Goal: Information Seeking & Learning: Learn about a topic

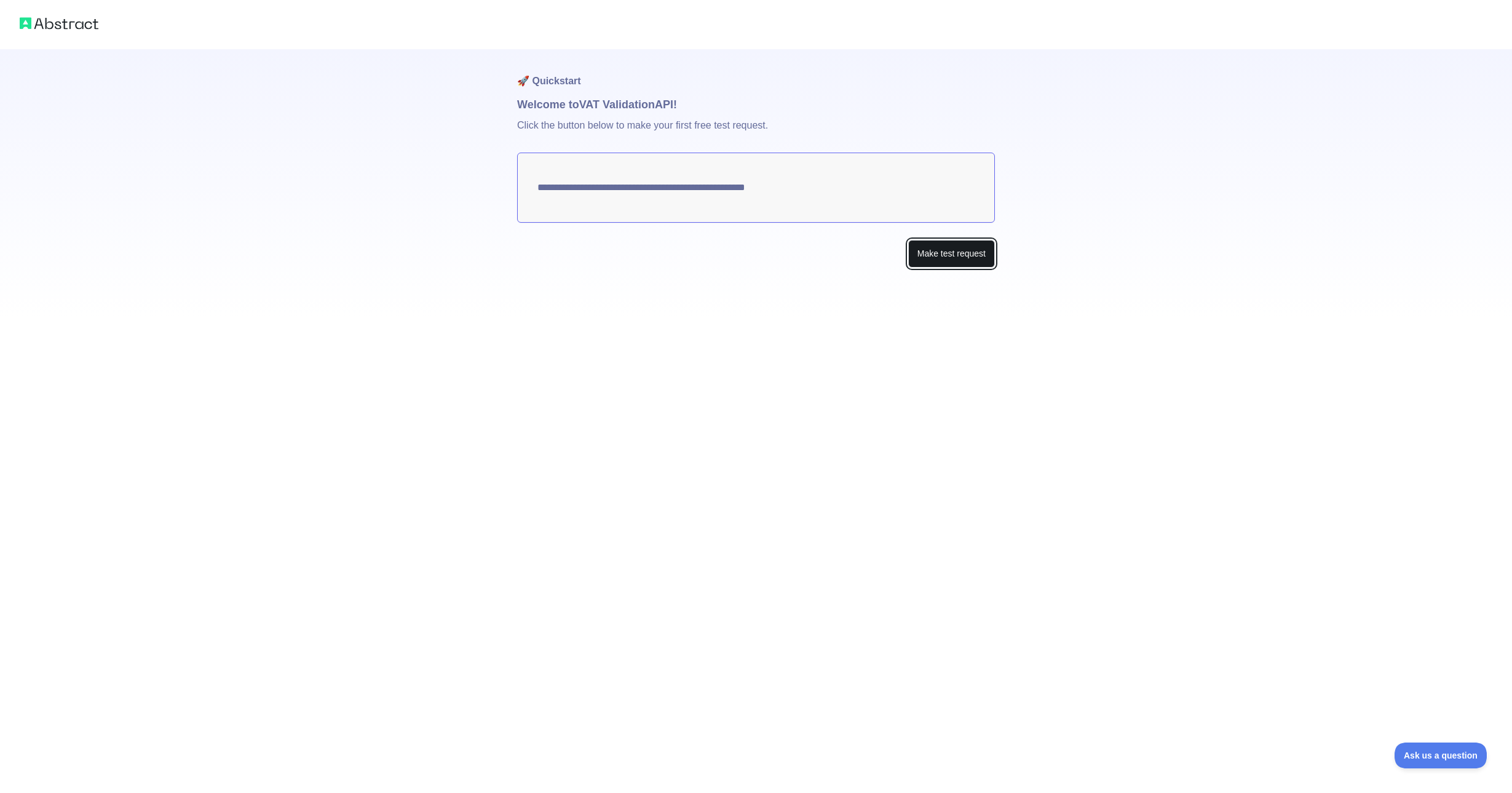
click at [946, 257] on button "Make test request" at bounding box center [951, 253] width 86 height 27
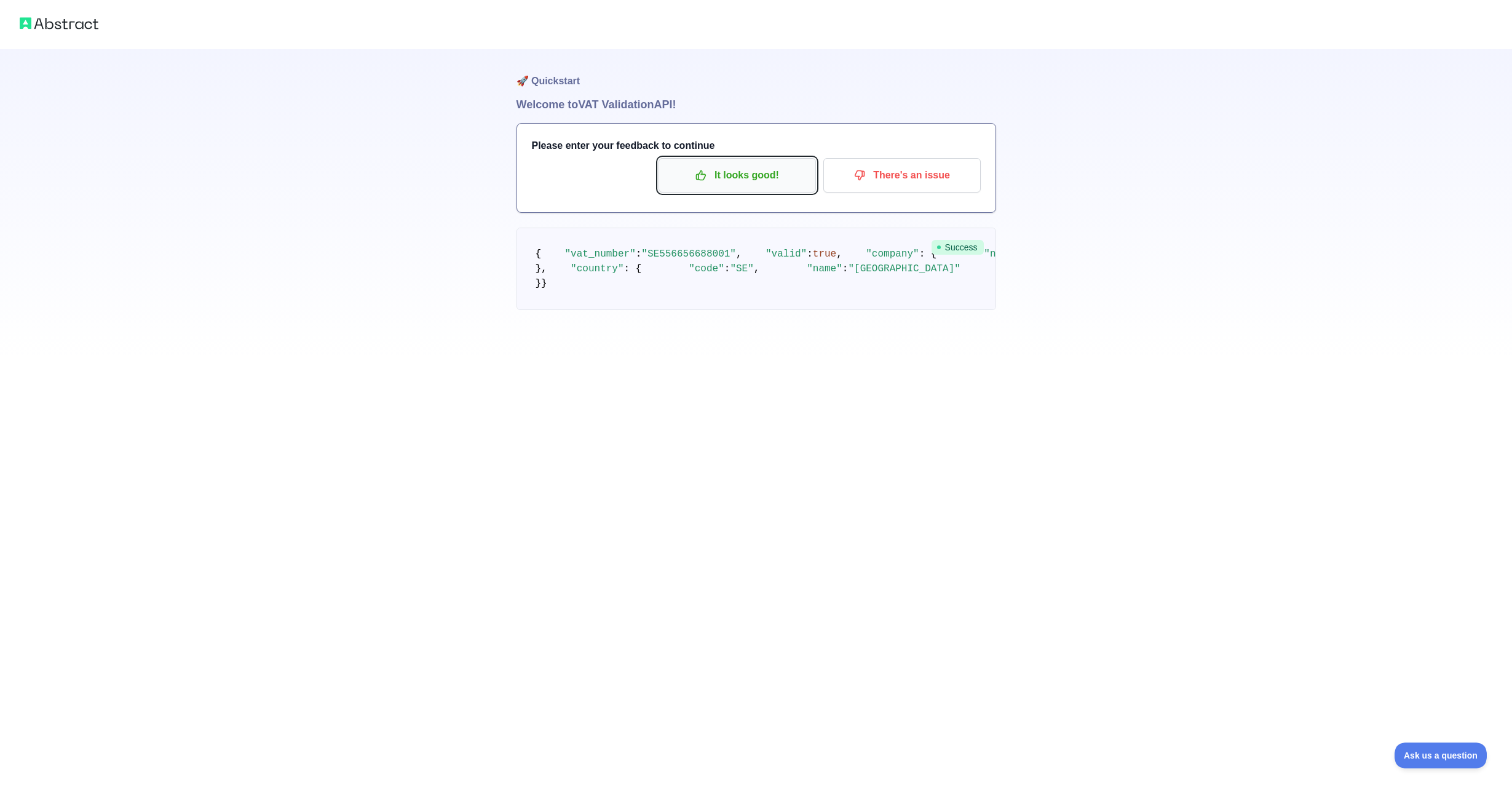
click at [768, 178] on p "It looks good!" at bounding box center [737, 176] width 139 height 21
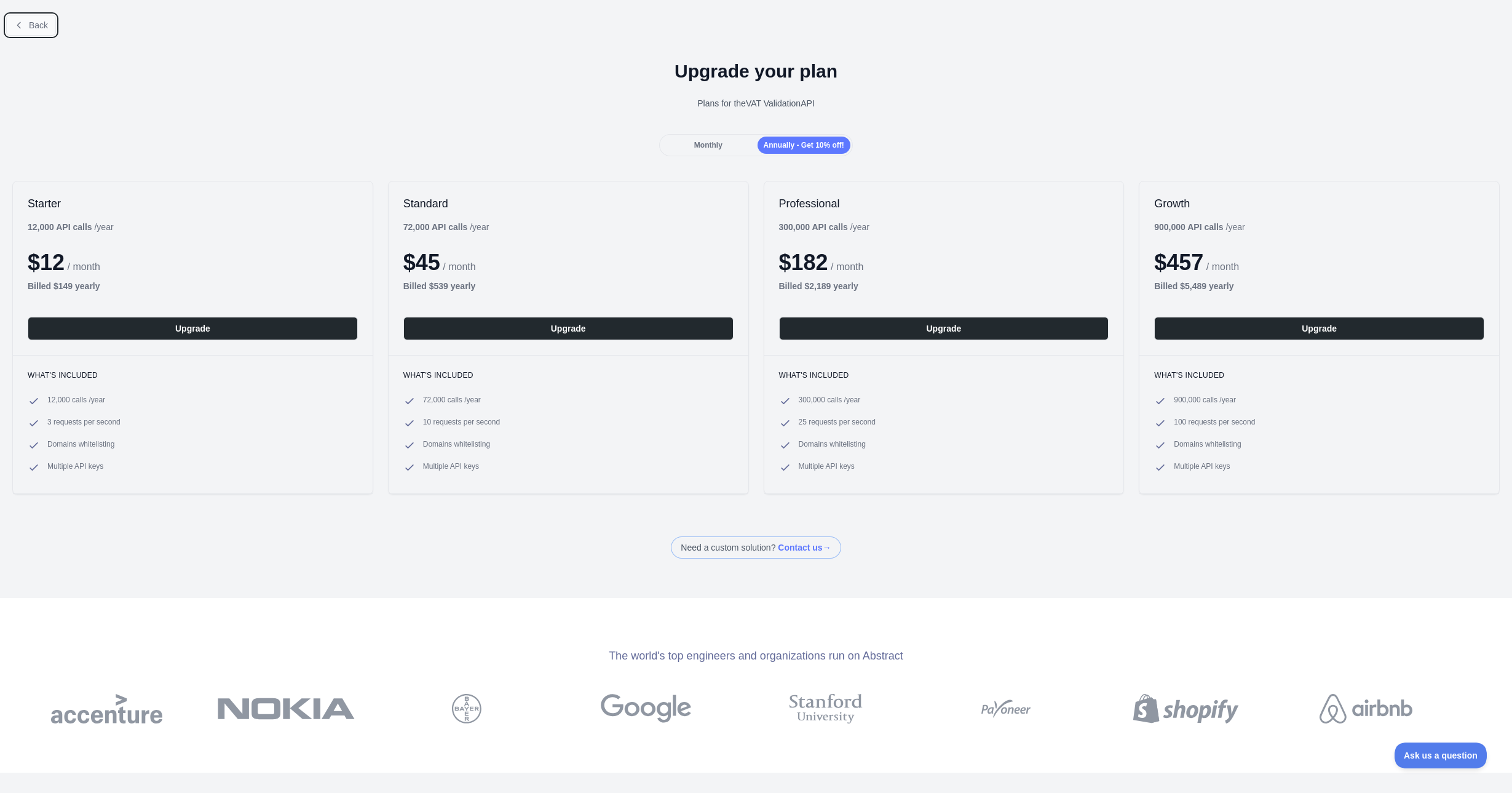
click at [35, 23] on span "Back" at bounding box center [39, 25] width 19 height 9
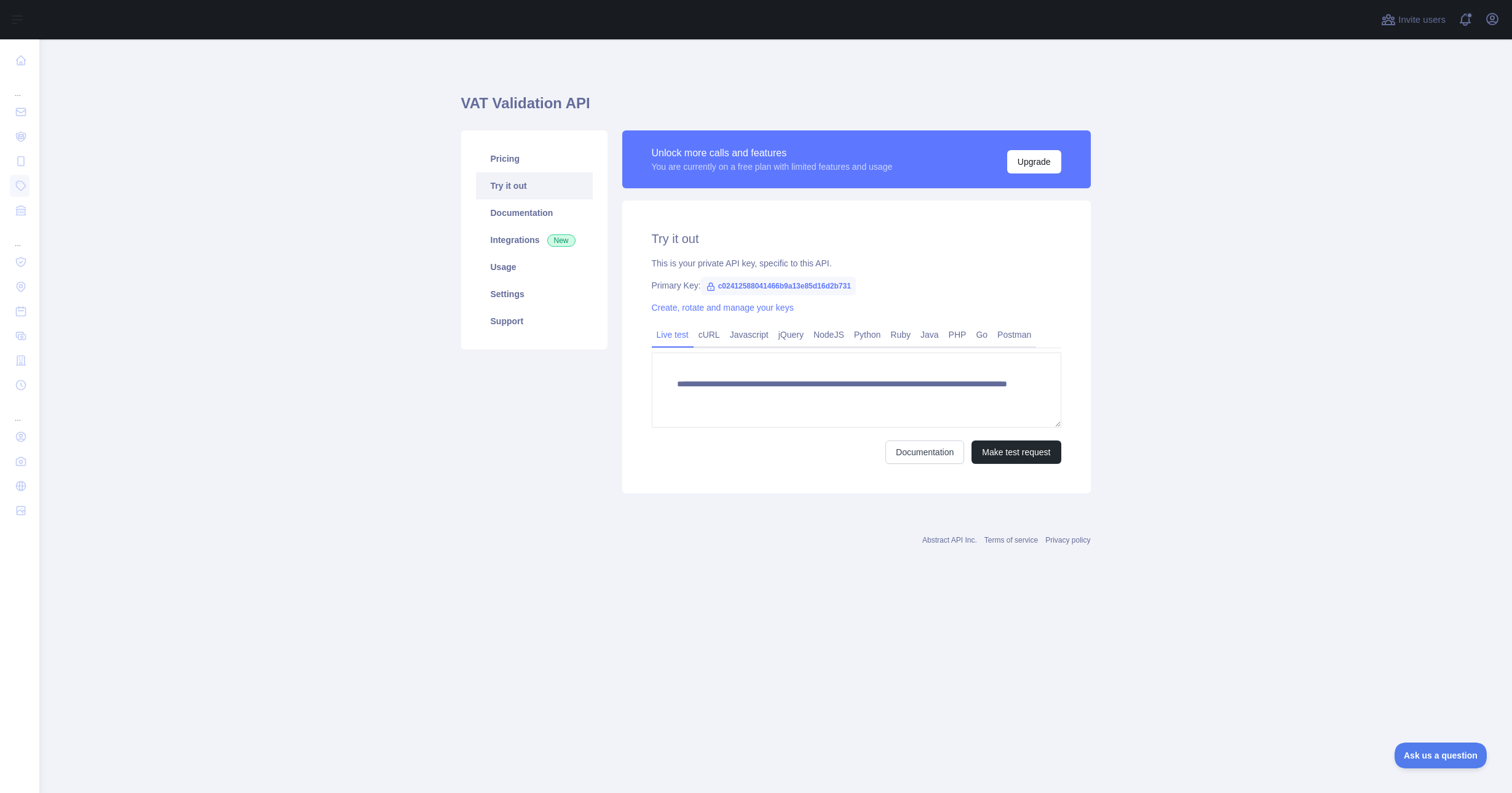
click at [811, 261] on div "This is your private API key, specific to this API." at bounding box center [856, 263] width 409 height 12
click at [835, 303] on div "Create, rotate and manage your keys" at bounding box center [856, 307] width 409 height 12
click at [764, 383] on textarea "**********" at bounding box center [856, 390] width 409 height 75
click at [805, 390] on textarea "**********" at bounding box center [856, 390] width 409 height 75
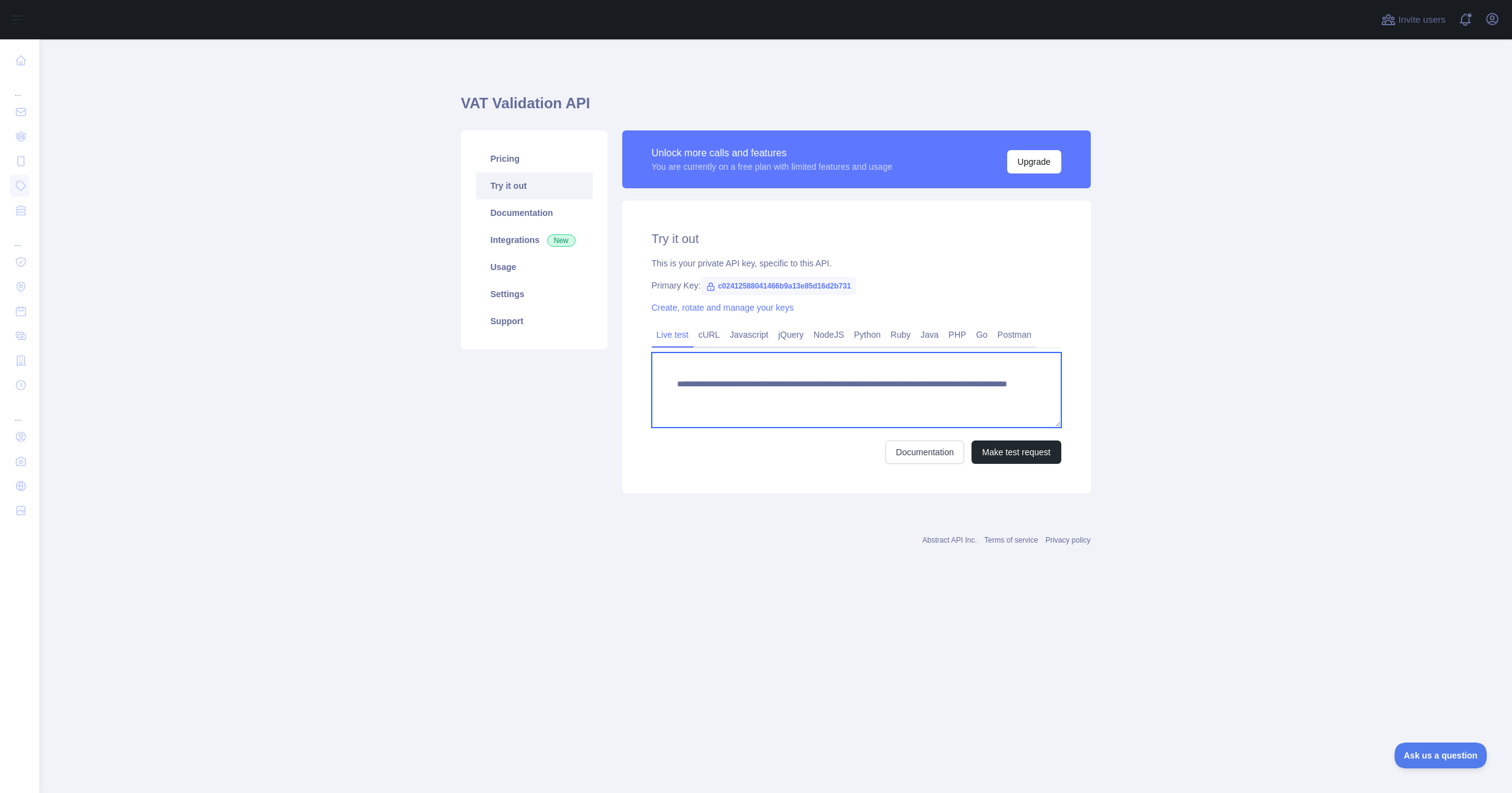
click at [809, 391] on textarea "**********" at bounding box center [856, 390] width 409 height 75
click at [732, 393] on textarea "**********" at bounding box center [856, 390] width 409 height 75
click at [801, 288] on span "c02412588041466b9a13e85d16d2b731" at bounding box center [779, 287] width 155 height 19
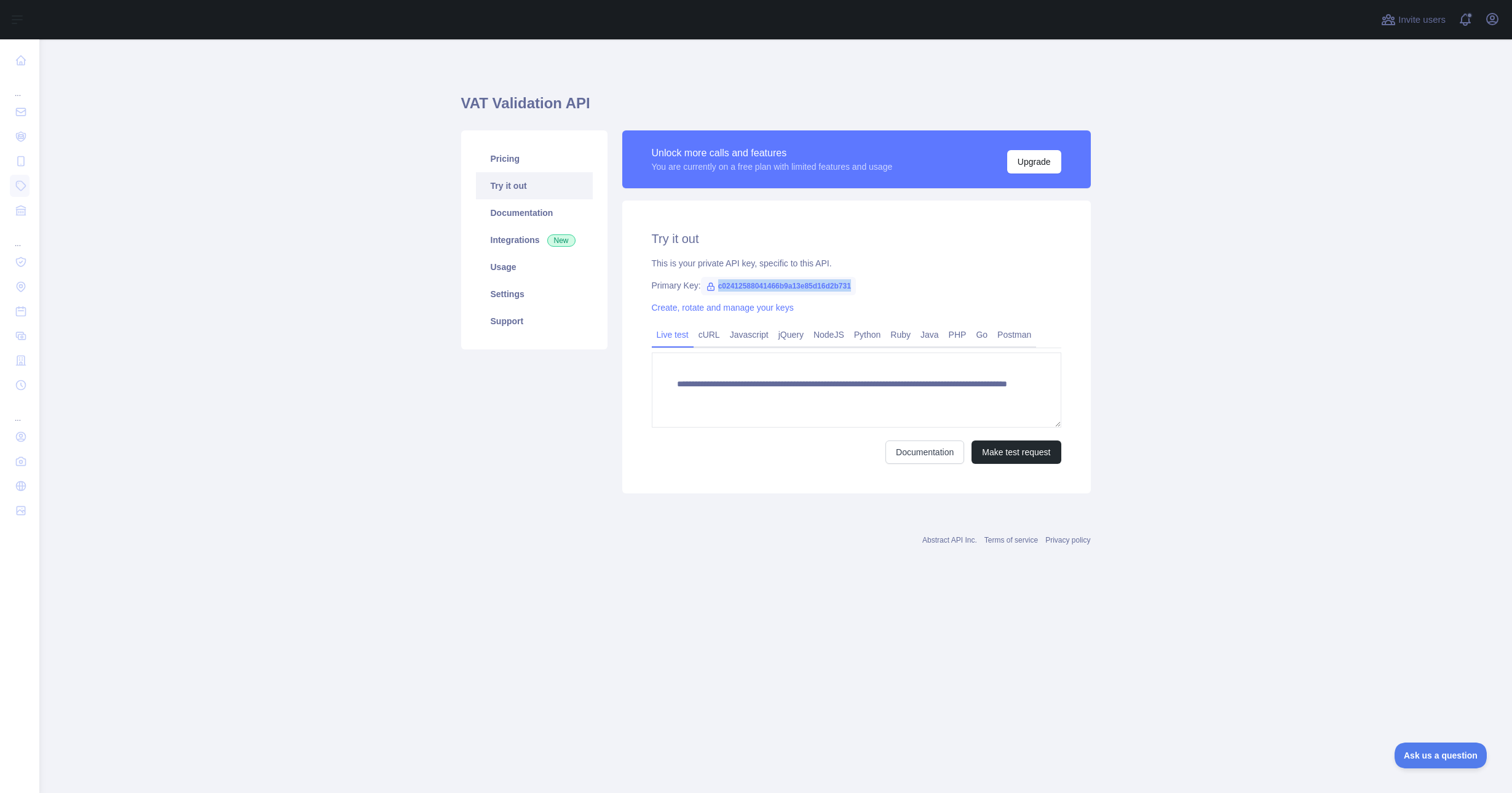
click at [801, 288] on span "c02412588041466b9a13e85d16d2b731" at bounding box center [779, 287] width 155 height 19
copy span "c02412588041466b9a13e85d16d2b731"
click at [764, 393] on textarea "**********" at bounding box center [856, 390] width 409 height 75
click at [797, 288] on span "c02412588041466b9a13e85d16d2b731" at bounding box center [779, 287] width 155 height 19
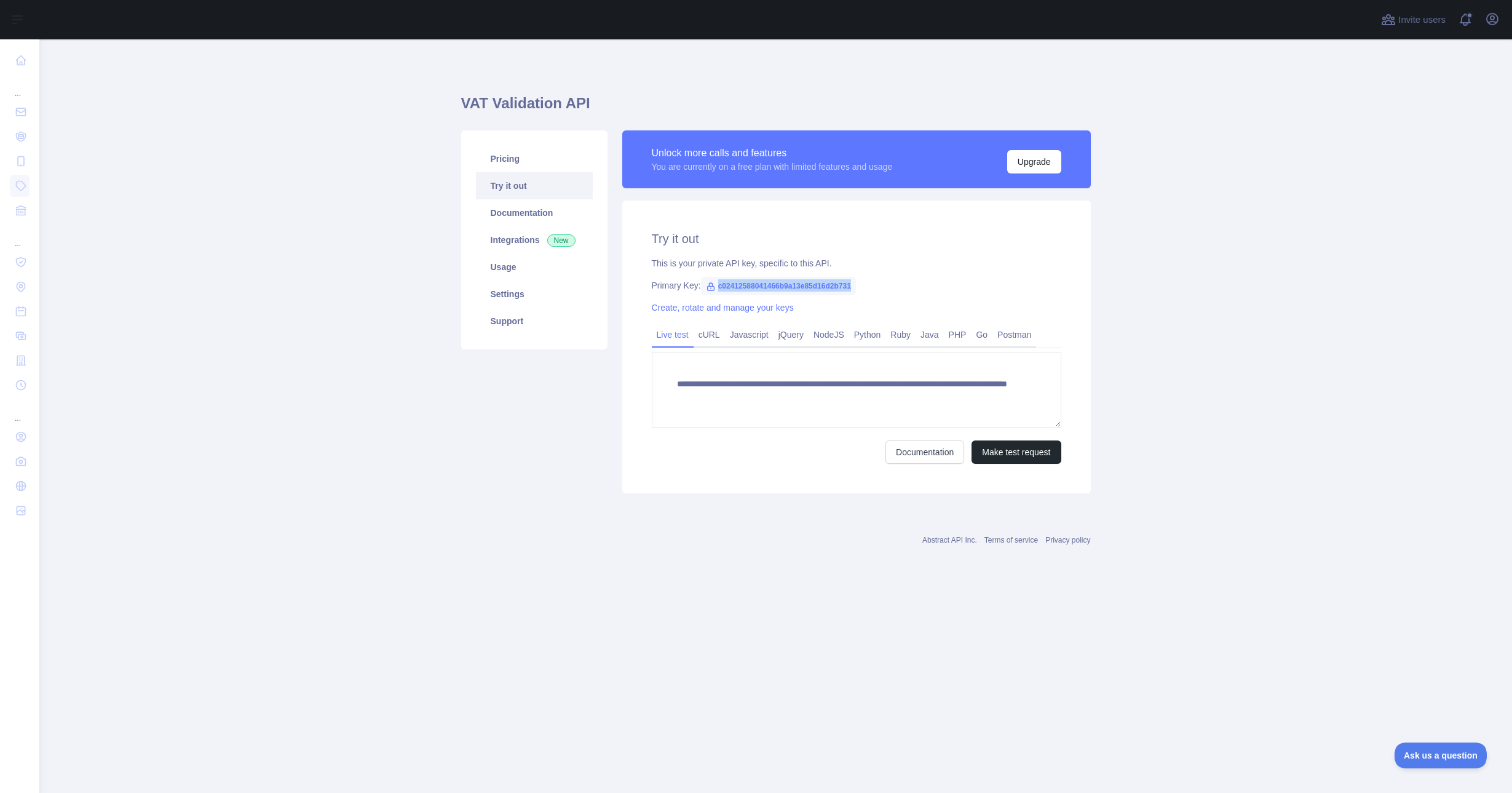
click at [797, 288] on span "c02412588041466b9a13e85d16d2b731" at bounding box center [779, 287] width 155 height 19
copy span "c02412588041466b9a13e85d16d2b731"
click at [757, 336] on link "Javascript" at bounding box center [749, 334] width 49 height 20
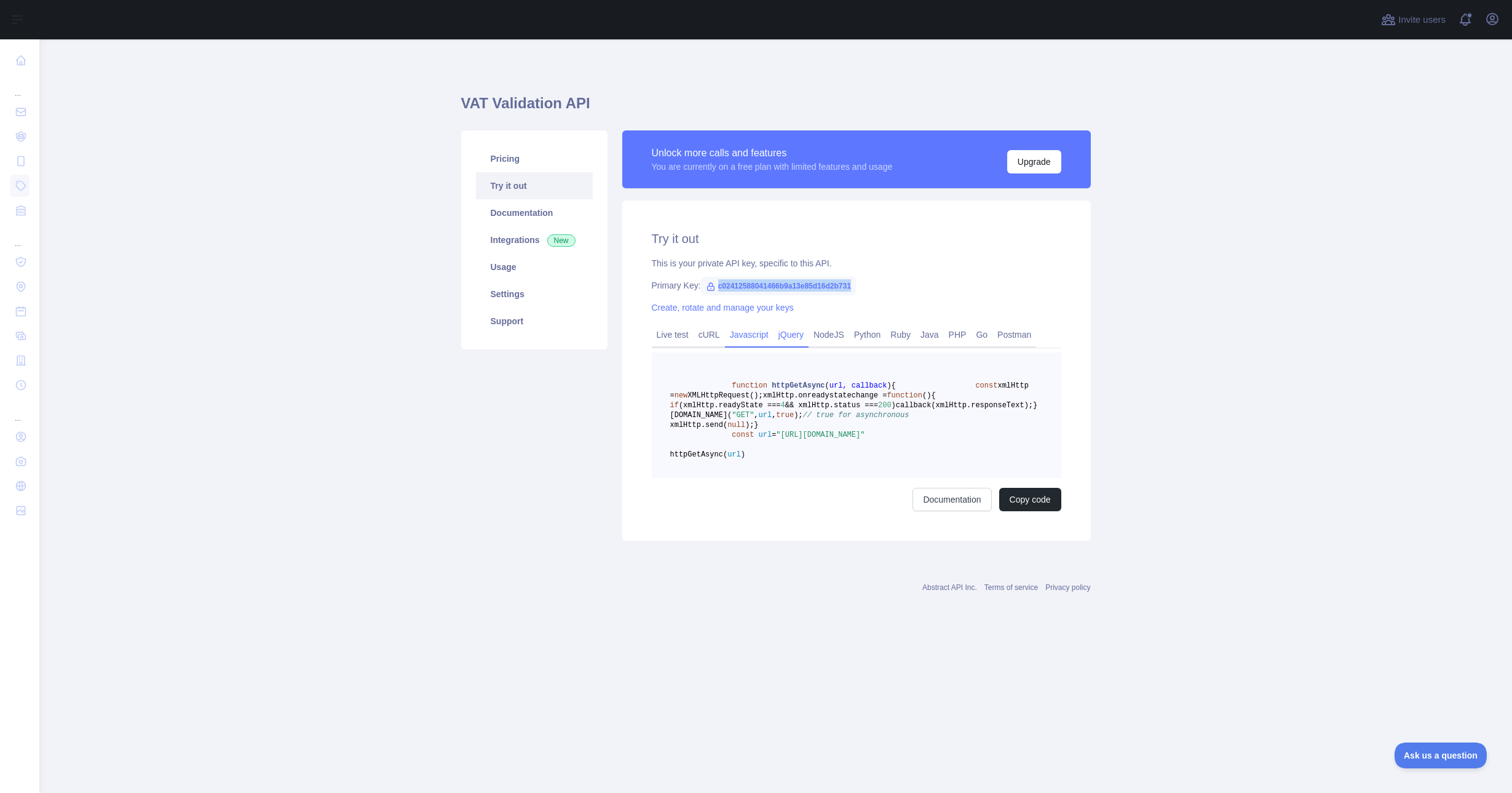
click at [801, 336] on link "jQuery" at bounding box center [791, 334] width 35 height 20
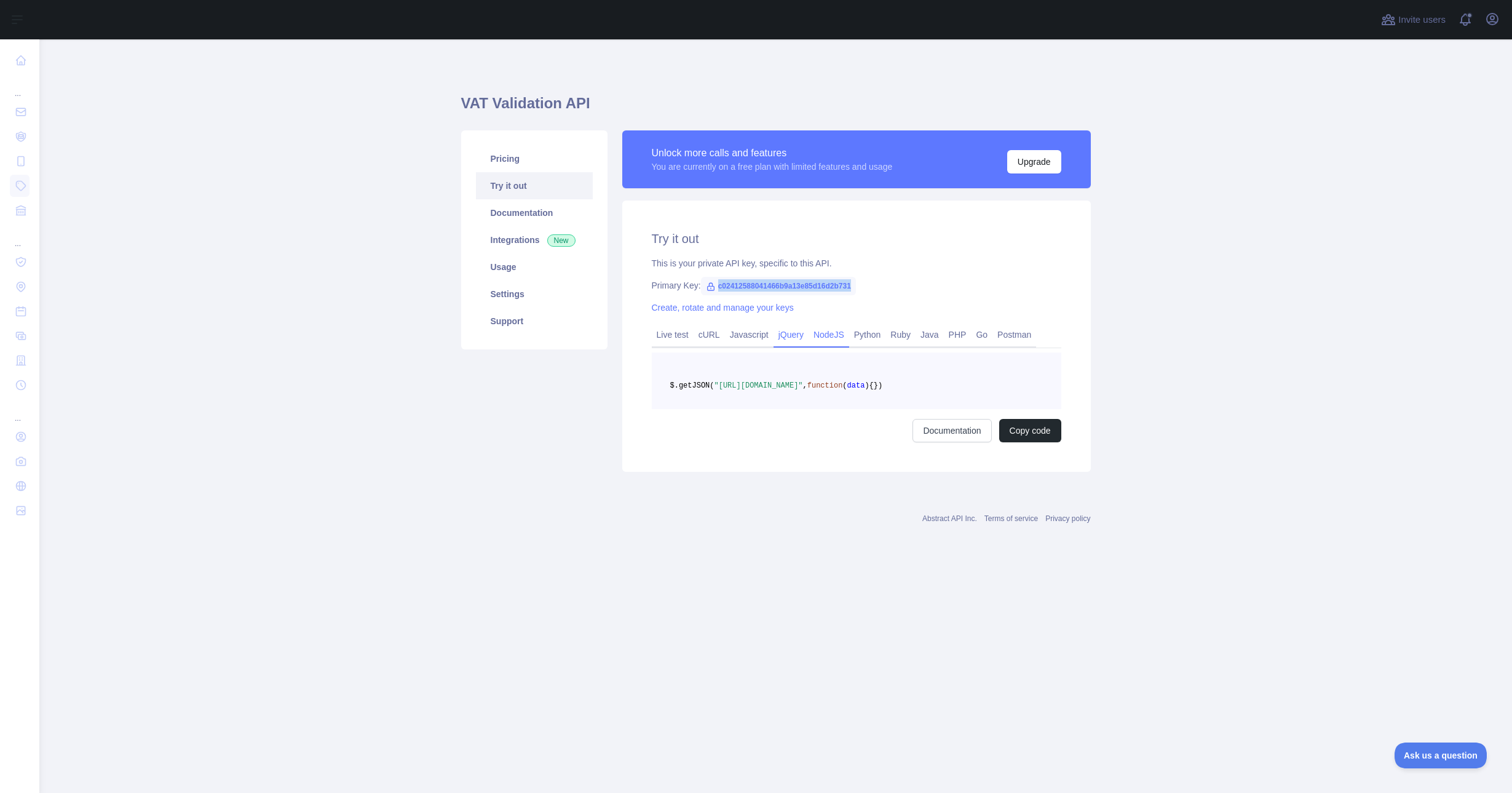
click at [828, 338] on link "NodeJS" at bounding box center [828, 334] width 40 height 20
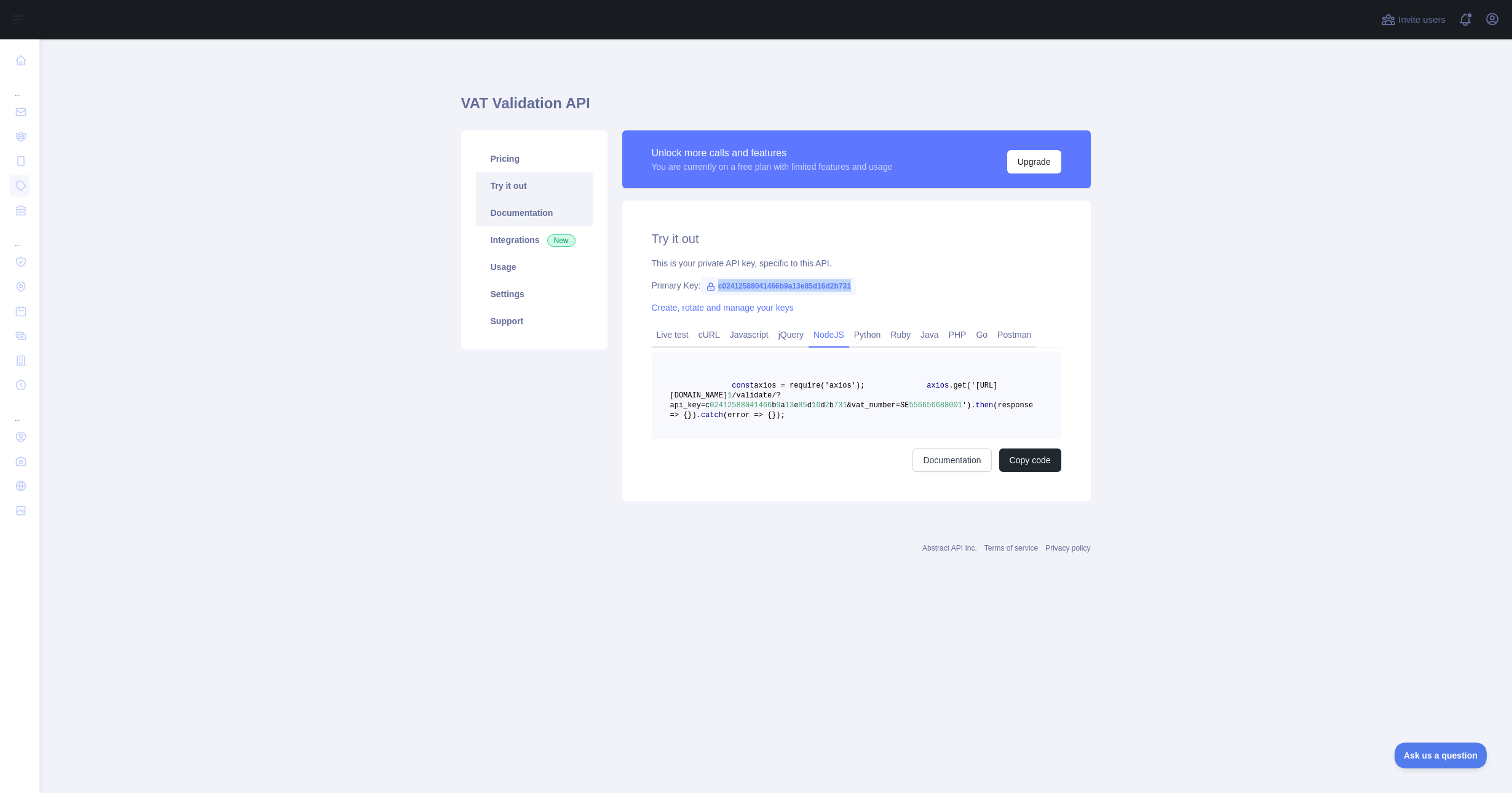
click at [555, 208] on link "Documentation" at bounding box center [534, 212] width 116 height 27
click at [779, 244] on h2 "Try it out" at bounding box center [856, 239] width 409 height 17
click at [549, 213] on link "Documentation" at bounding box center [534, 212] width 116 height 27
click at [539, 252] on link "Integrations New" at bounding box center [534, 240] width 116 height 27
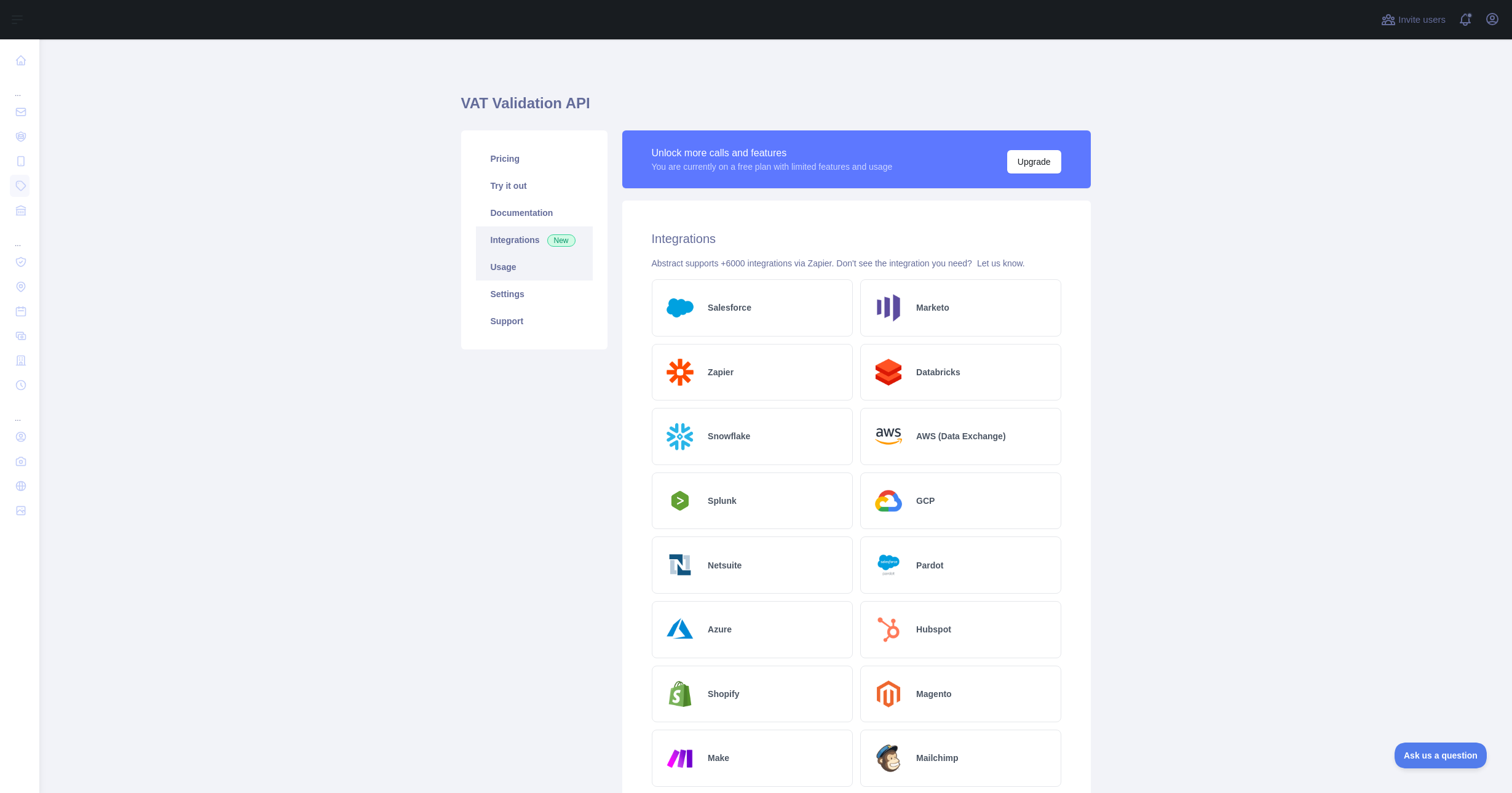
click at [539, 269] on link "Usage" at bounding box center [534, 267] width 116 height 27
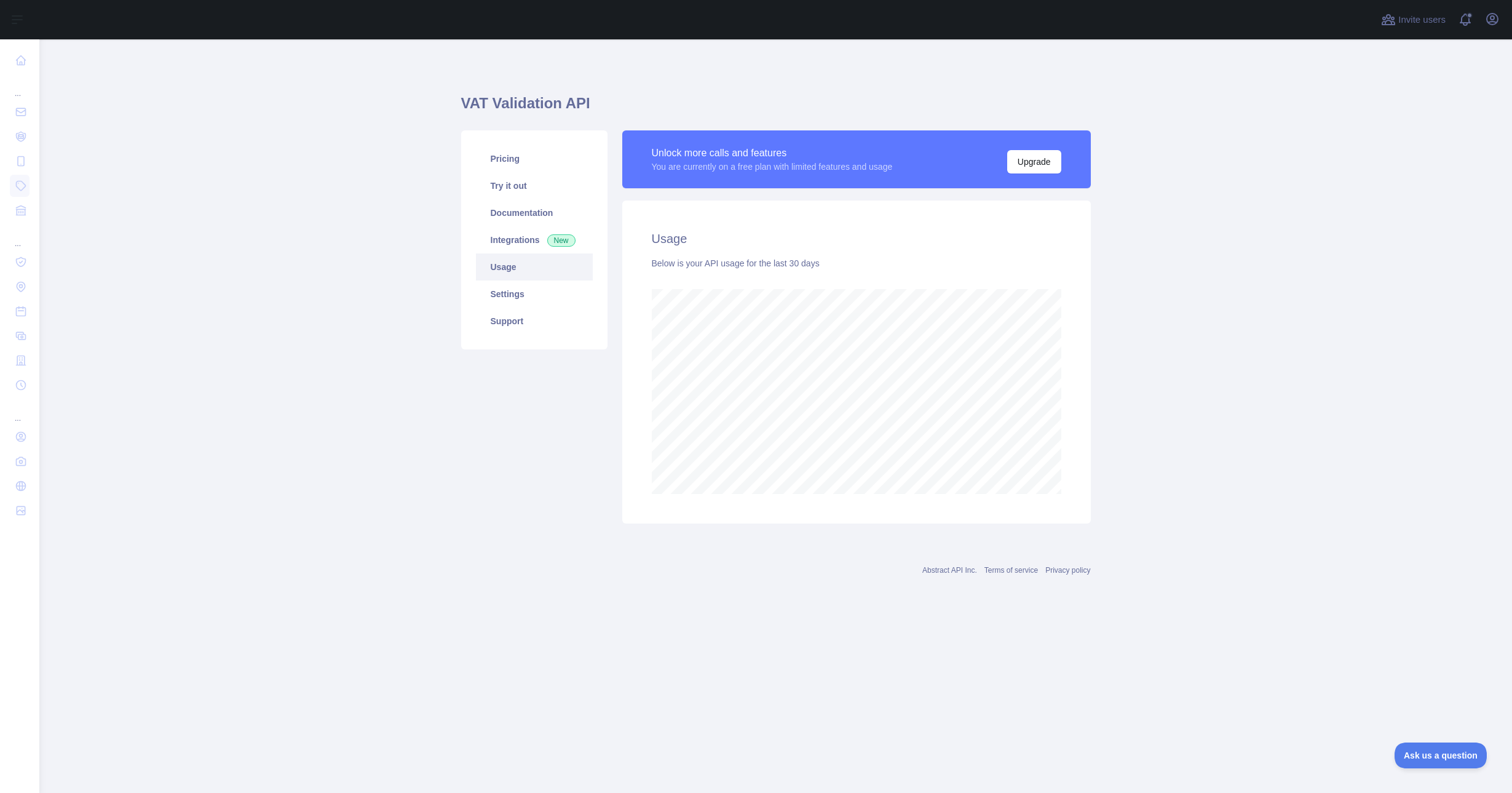
scroll to position [754, 1473]
click at [534, 276] on link "Usage" at bounding box center [534, 267] width 116 height 27
click at [539, 283] on link "Settings" at bounding box center [534, 294] width 116 height 27
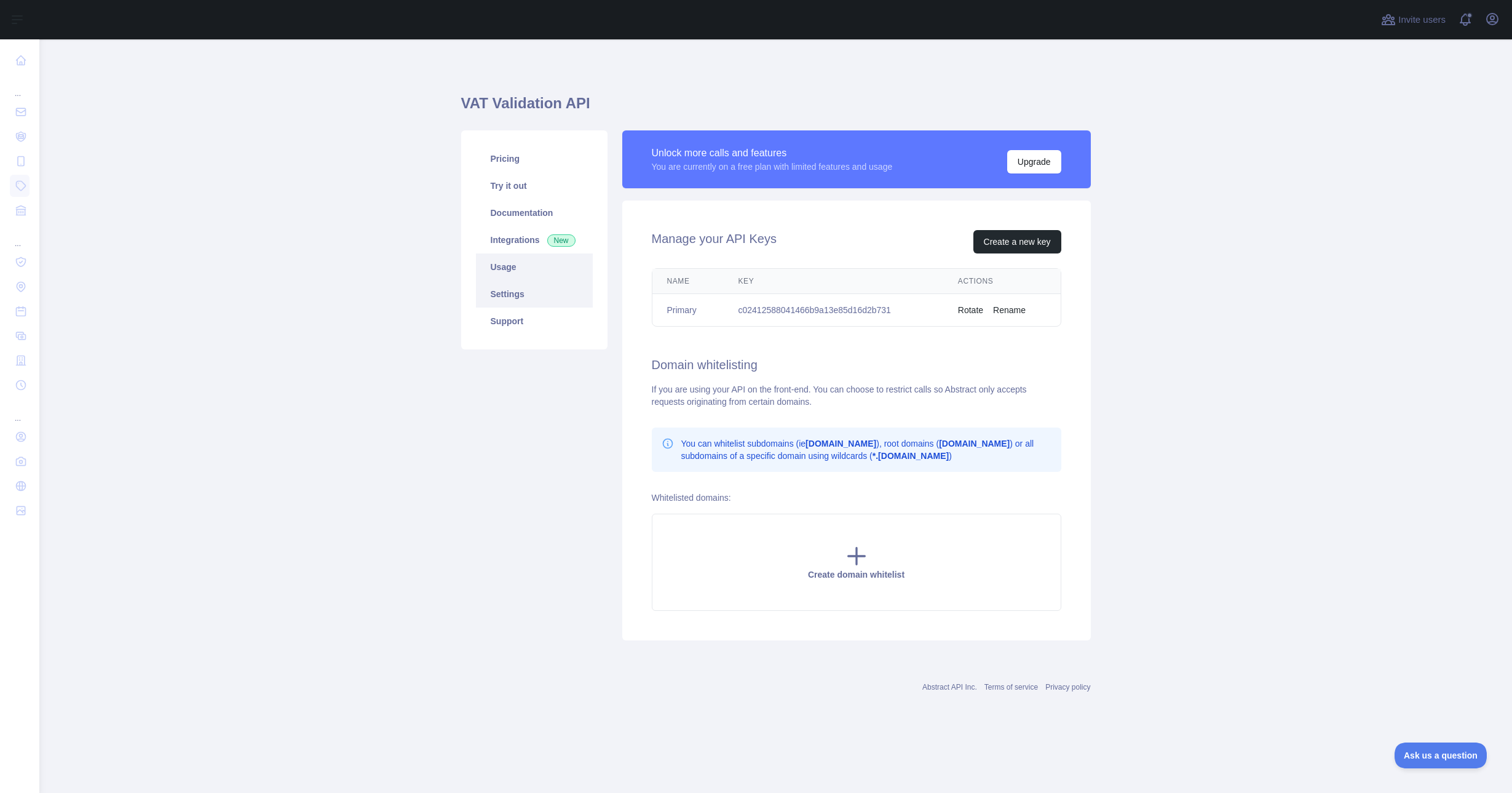
click at [533, 263] on link "Usage" at bounding box center [534, 267] width 116 height 27
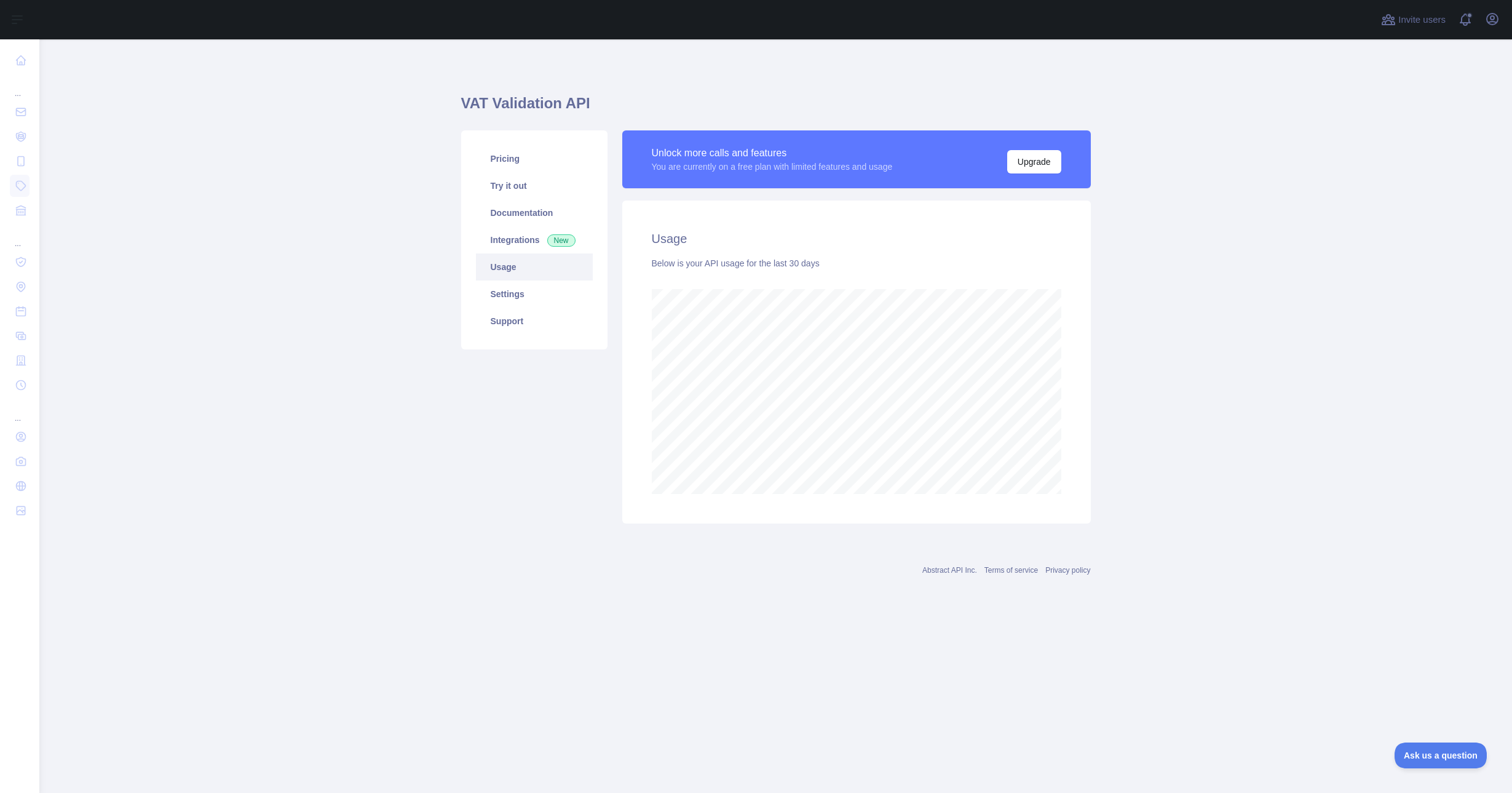
scroll to position [754, 1473]
click at [541, 287] on link "Settings" at bounding box center [534, 294] width 116 height 27
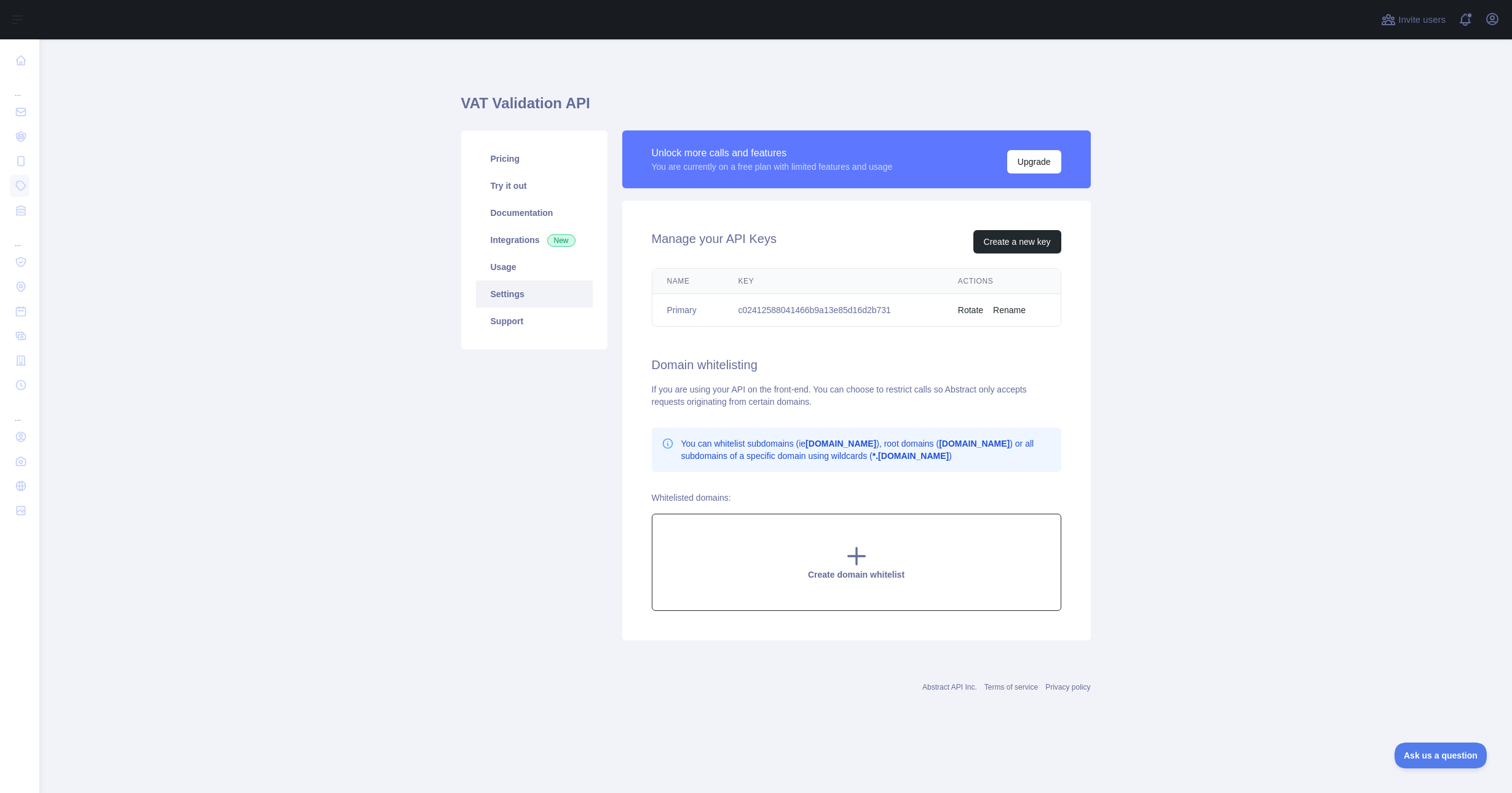
click at [861, 556] on icon at bounding box center [856, 556] width 17 height 17
click at [538, 330] on link "Support" at bounding box center [534, 320] width 116 height 27
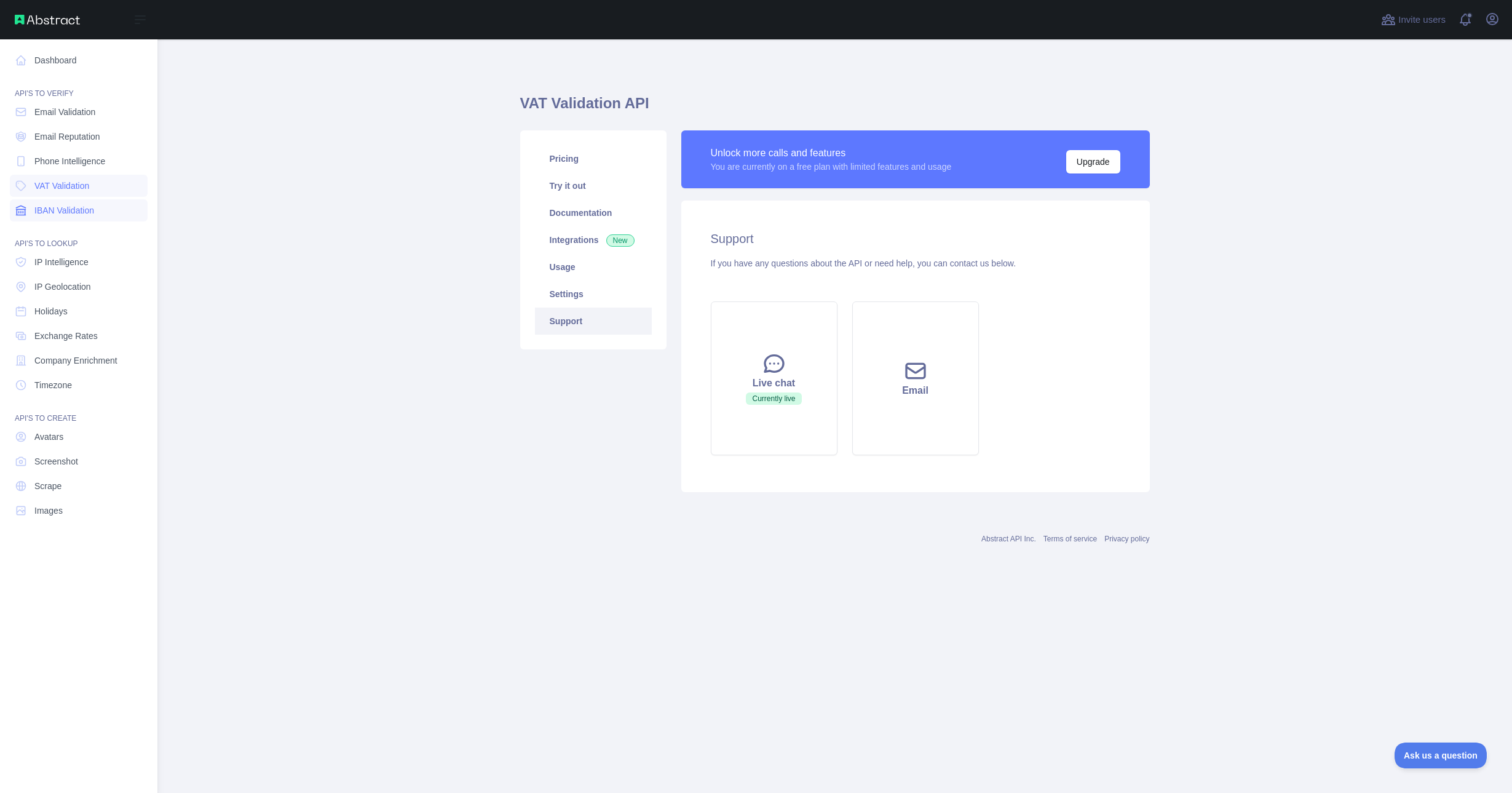
click at [64, 202] on link "IBAN Validation" at bounding box center [78, 210] width 138 height 23
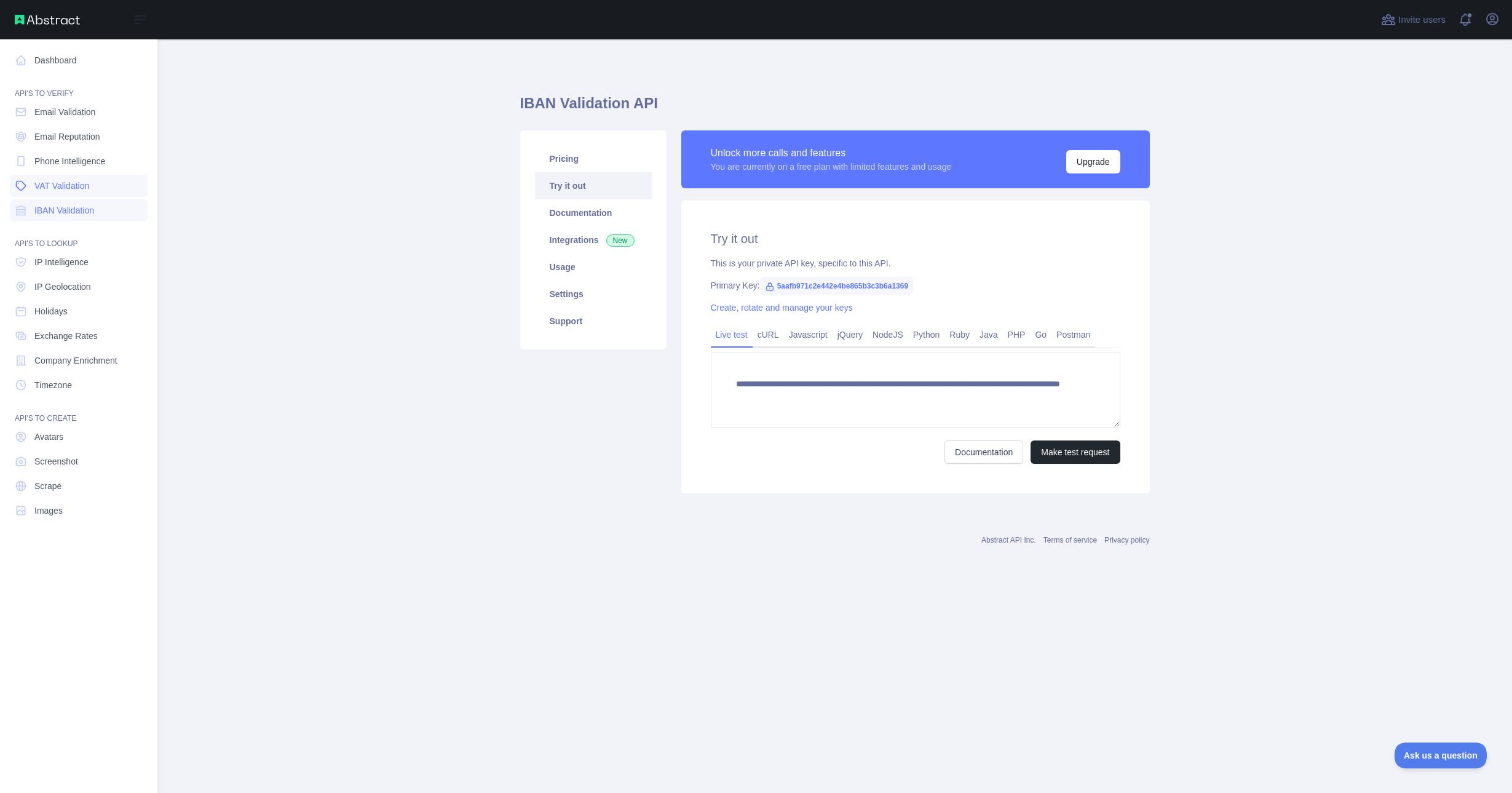
click at [85, 190] on span "VAT Validation" at bounding box center [62, 185] width 54 height 12
click at [78, 338] on span "Exchange Rates" at bounding box center [66, 335] width 63 height 12
click at [67, 334] on span "Exchange Rates" at bounding box center [66, 335] width 63 height 12
click at [69, 53] on link "Dashboard" at bounding box center [78, 60] width 138 height 23
